Goal: Task Accomplishment & Management: Use online tool/utility

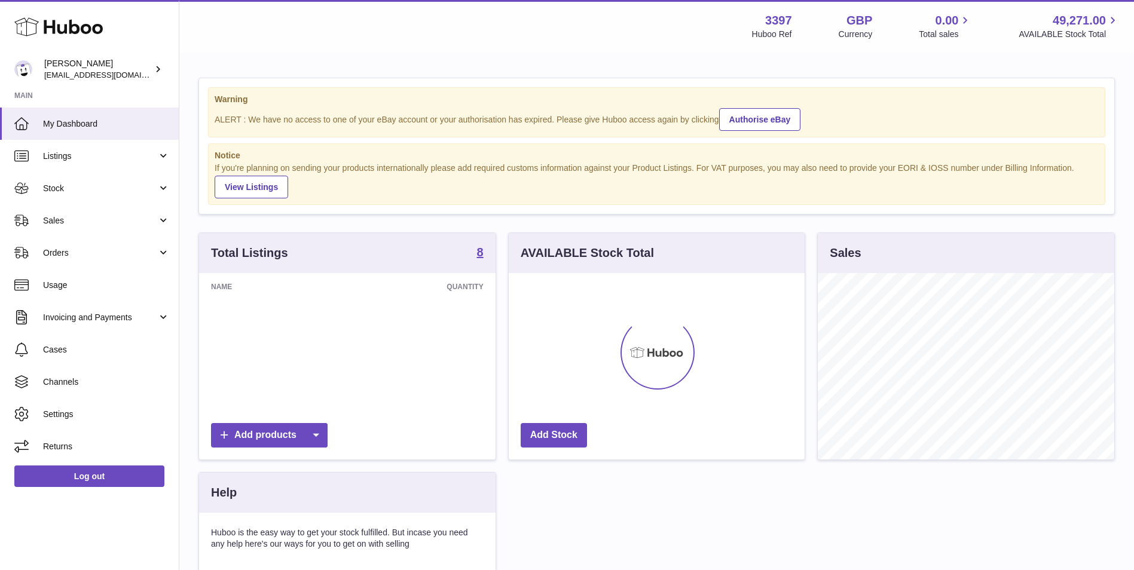
scroll to position [186, 296]
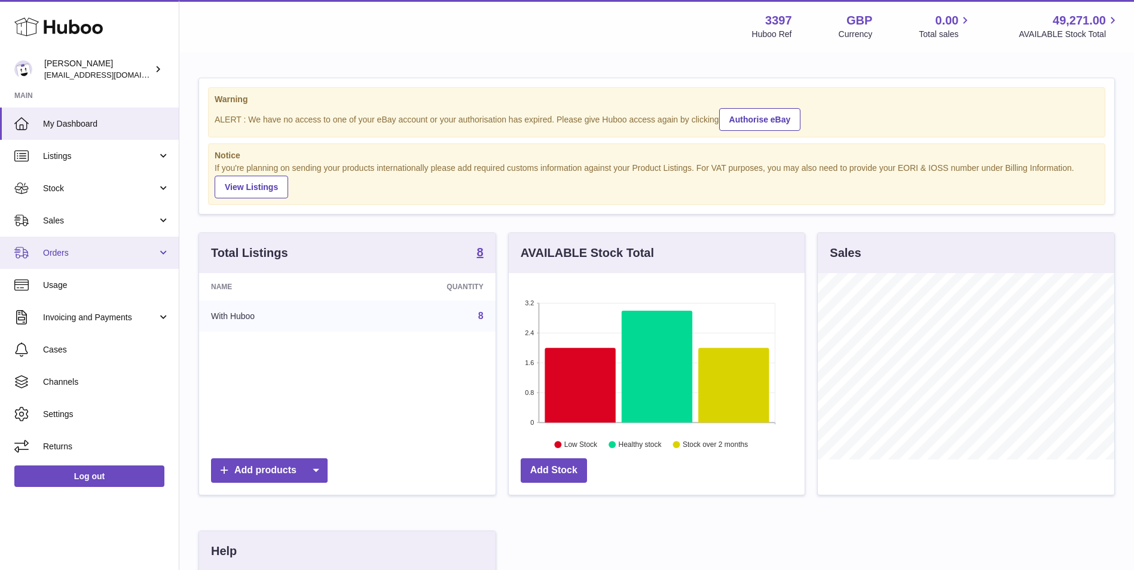
click at [53, 248] on span "Orders" at bounding box center [100, 252] width 114 height 11
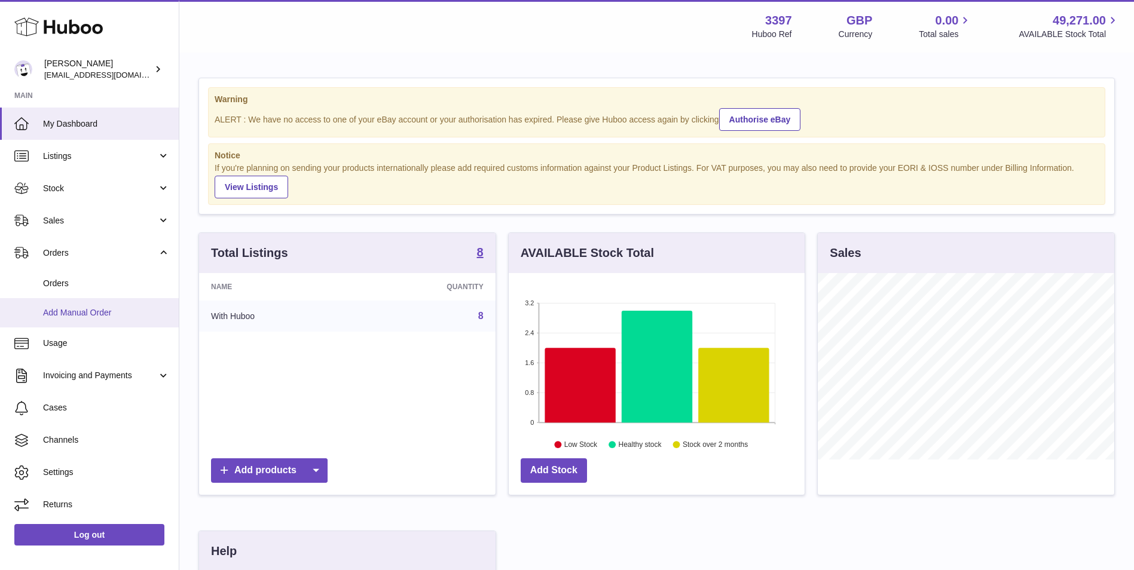
click at [51, 308] on span "Add Manual Order" at bounding box center [106, 312] width 127 height 11
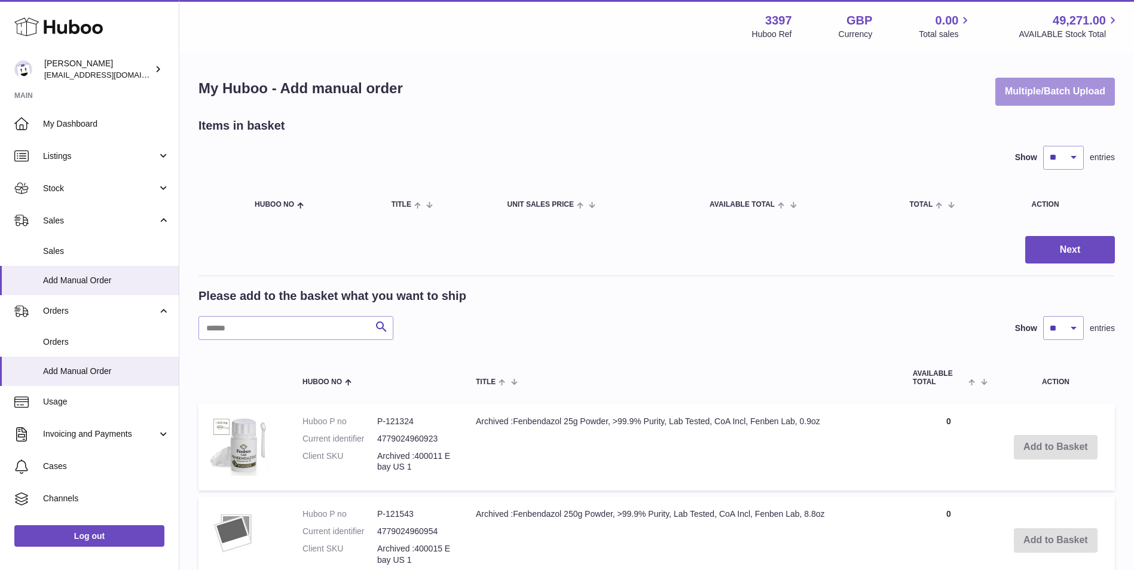
click at [1049, 89] on button "Multiple/Batch Upload" at bounding box center [1055, 92] width 120 height 28
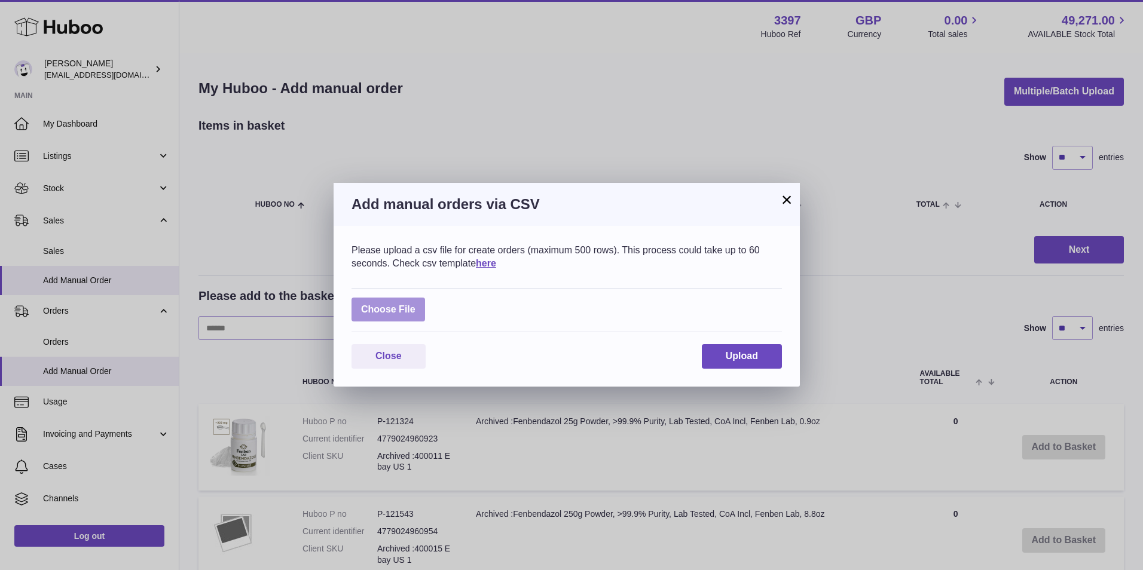
click at [403, 307] on label at bounding box center [388, 310] width 74 height 25
click at [415, 304] on input "file" at bounding box center [415, 304] width 1 height 1
type input "**********"
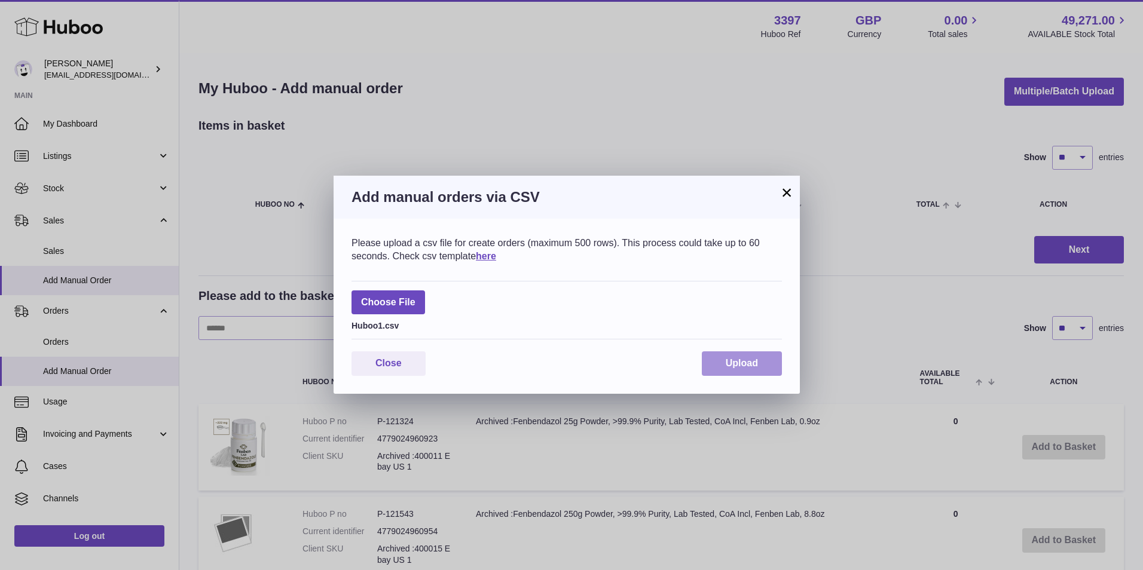
click at [747, 362] on span "Upload" at bounding box center [741, 363] width 32 height 10
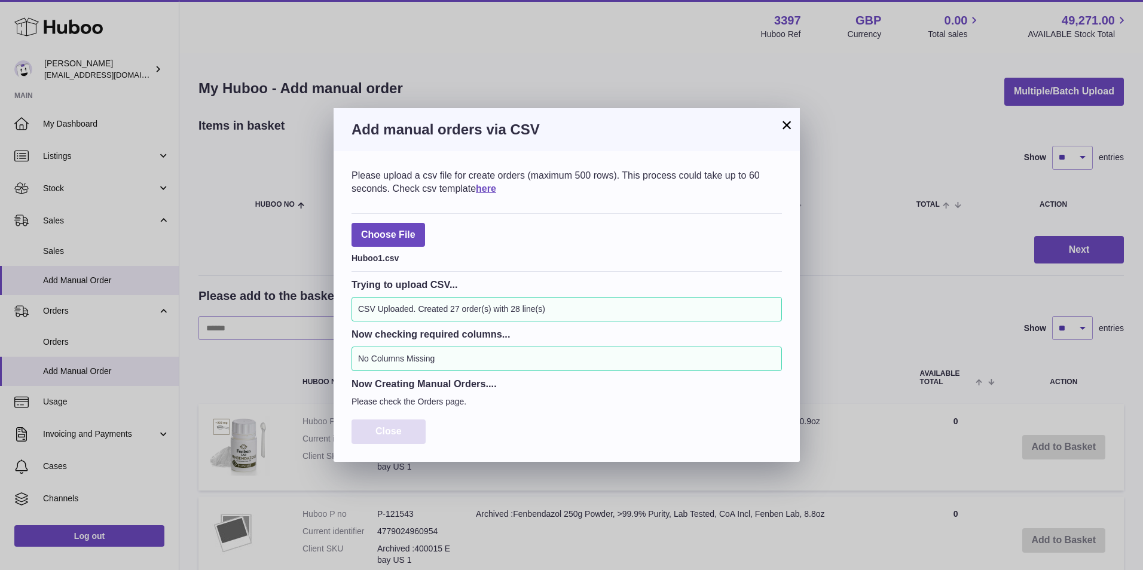
click at [390, 433] on span "Close" at bounding box center [388, 431] width 26 height 10
